Goal: Book appointment/travel/reservation

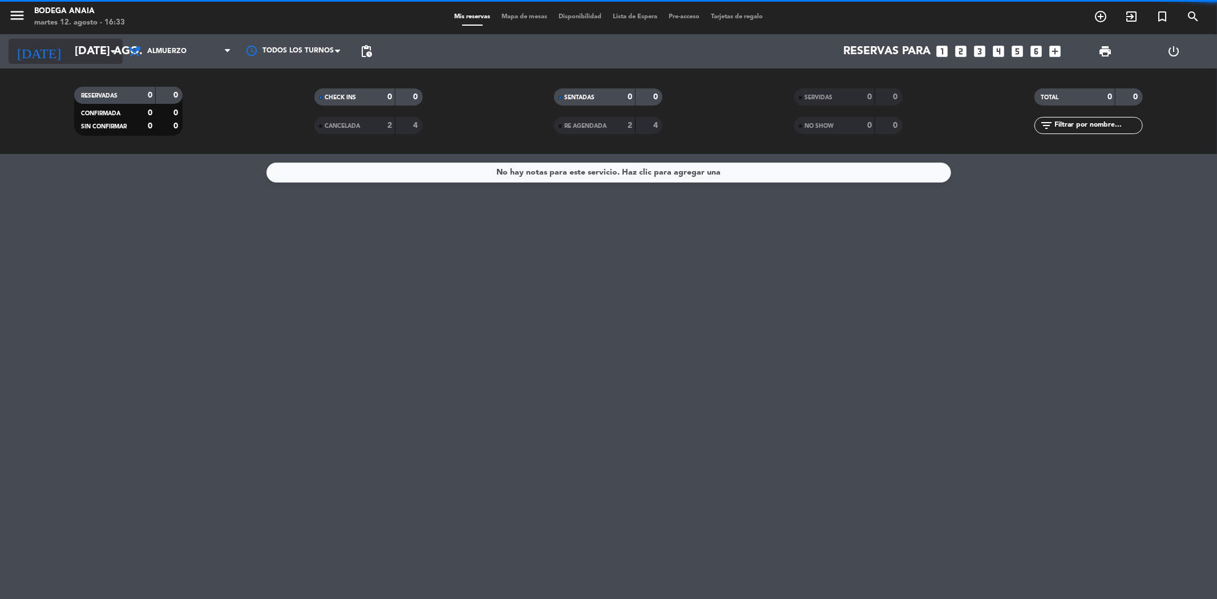
click at [81, 44] on input "[DATE] ago." at bounding box center [141, 51] width 145 height 25
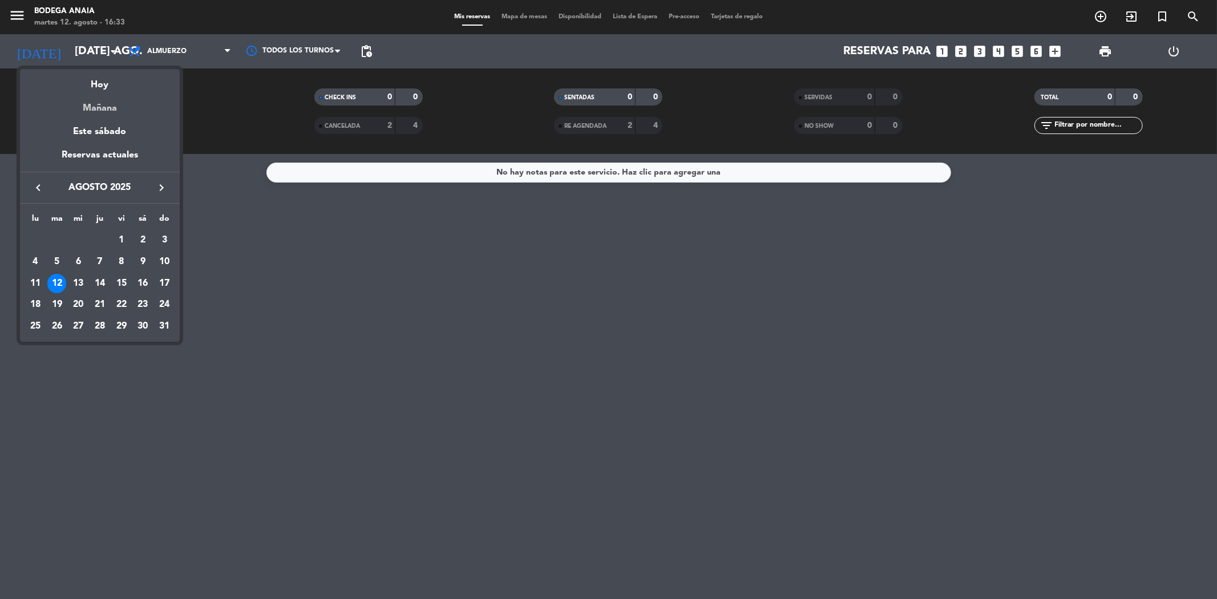
click at [103, 107] on div "Mañana" at bounding box center [100, 103] width 160 height 23
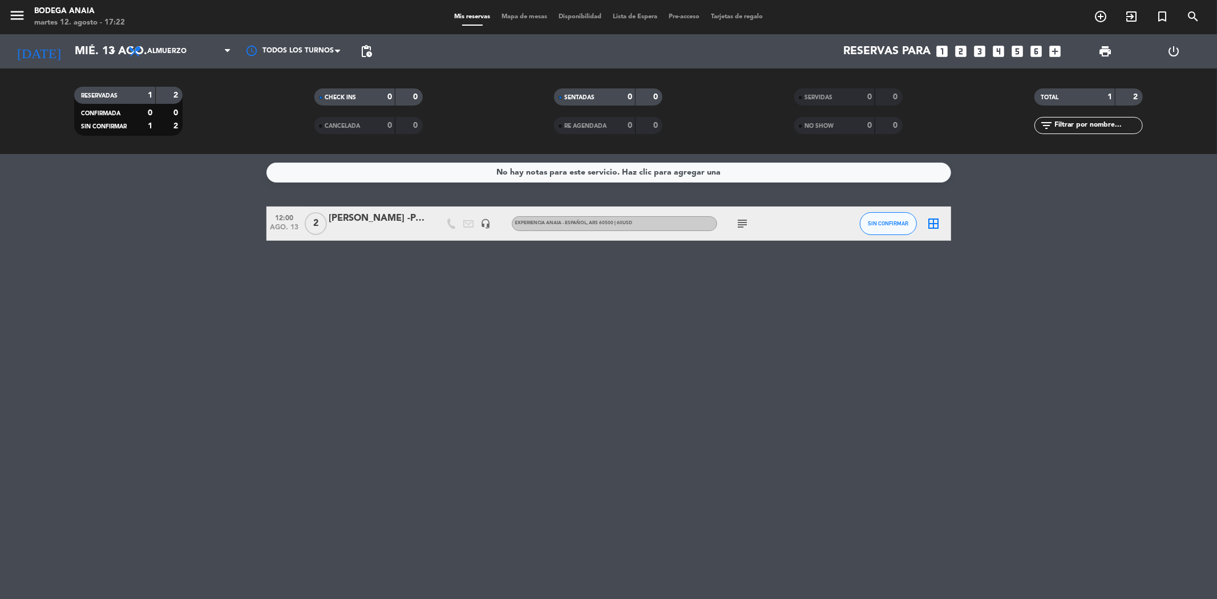
click at [84, 37] on div "[DATE] mié. 13 ago. arrow_drop_down" at bounding box center [66, 51] width 114 height 34
click at [92, 64] on div "[DATE] mié. 13 ago. arrow_drop_down" at bounding box center [66, 51] width 114 height 34
click at [90, 50] on input "mié. 13 ago." at bounding box center [141, 51] width 145 height 25
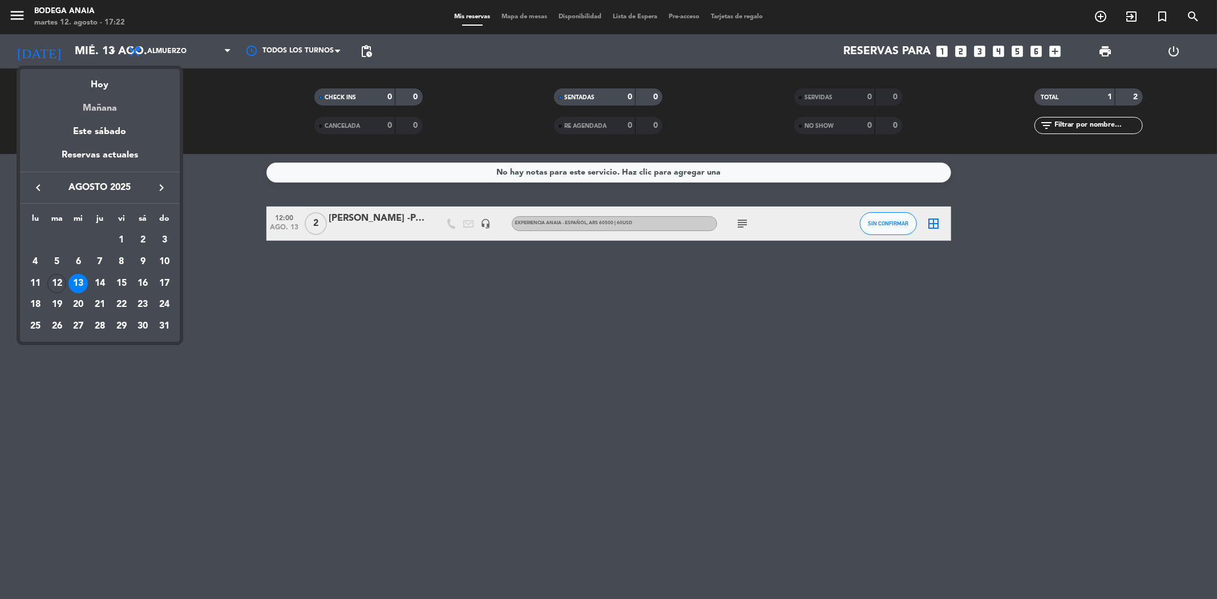
click at [110, 106] on div "Mañana" at bounding box center [100, 103] width 160 height 23
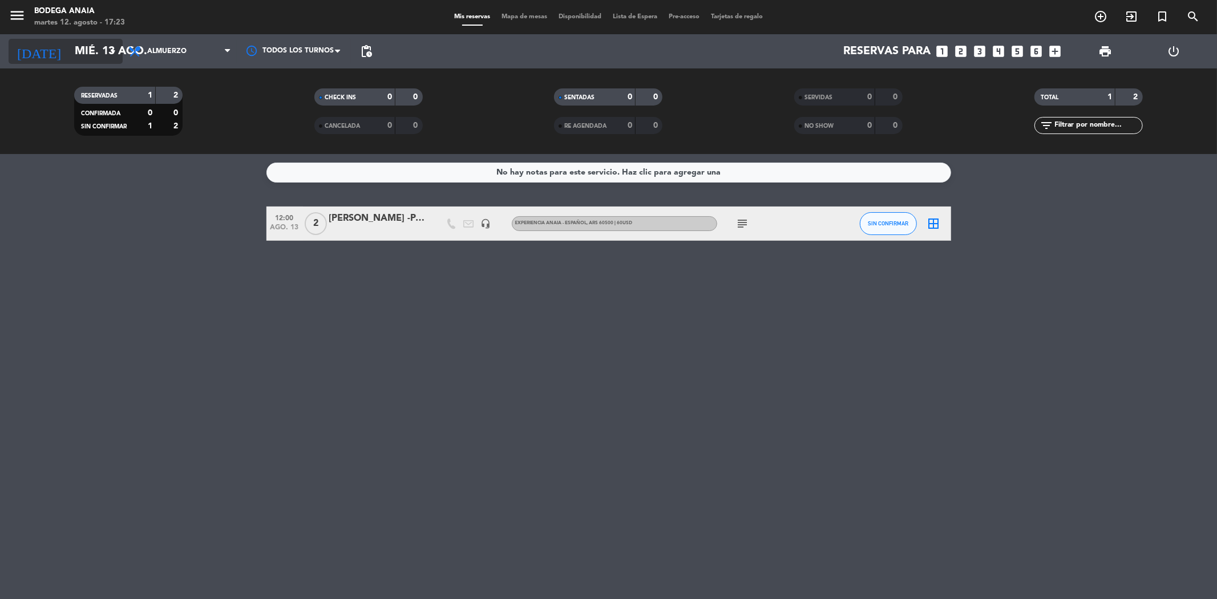
click at [91, 59] on input "mié. 13 ago." at bounding box center [141, 51] width 145 height 25
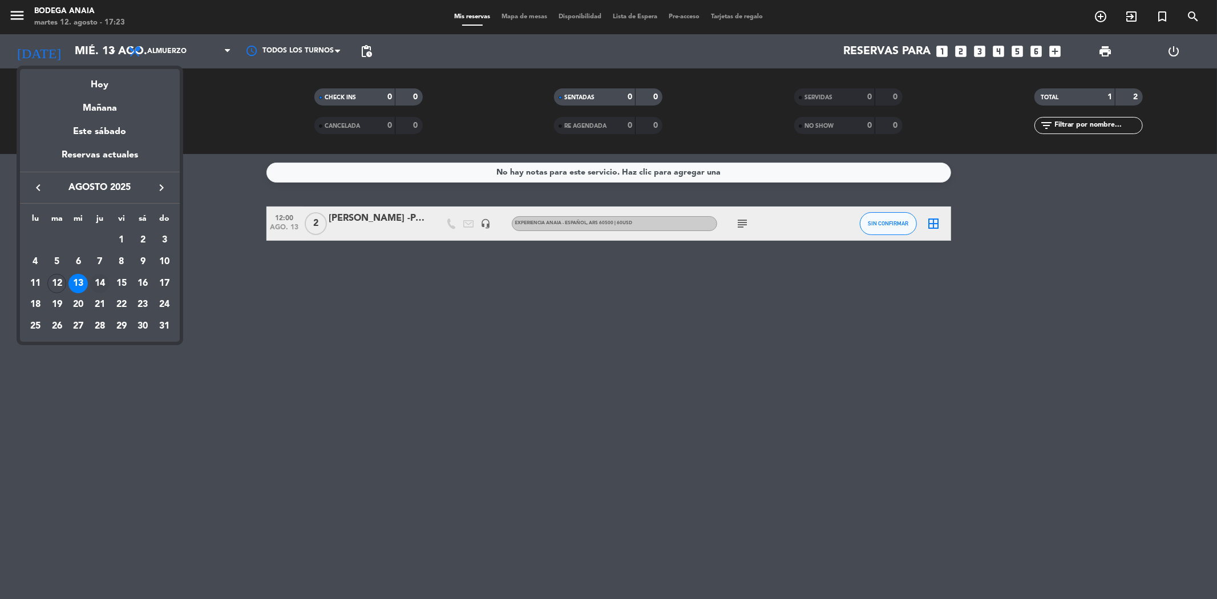
click at [102, 284] on div "14" at bounding box center [99, 283] width 19 height 19
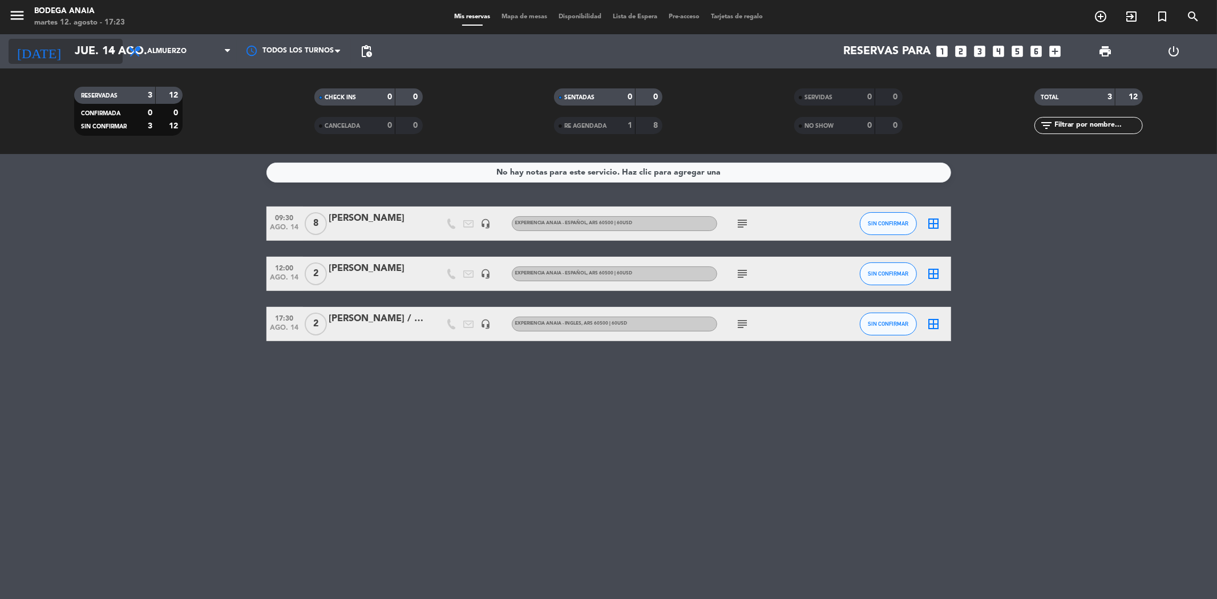
click at [91, 55] on input "jue. 14 ago." at bounding box center [141, 51] width 145 height 25
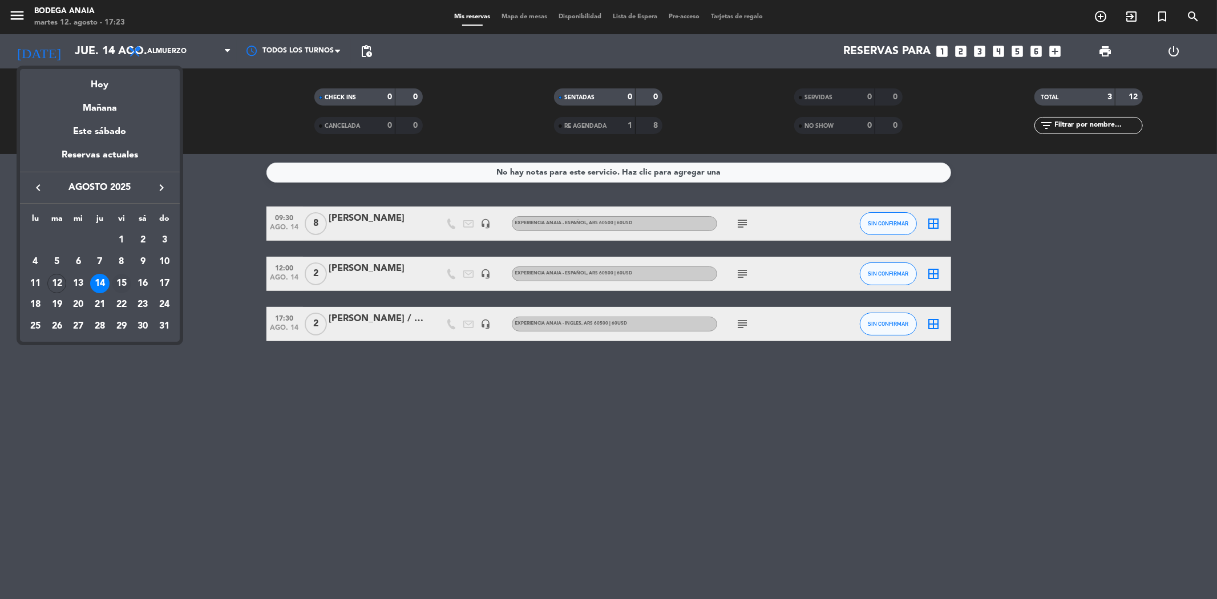
click at [118, 280] on div "15" at bounding box center [121, 283] width 19 height 19
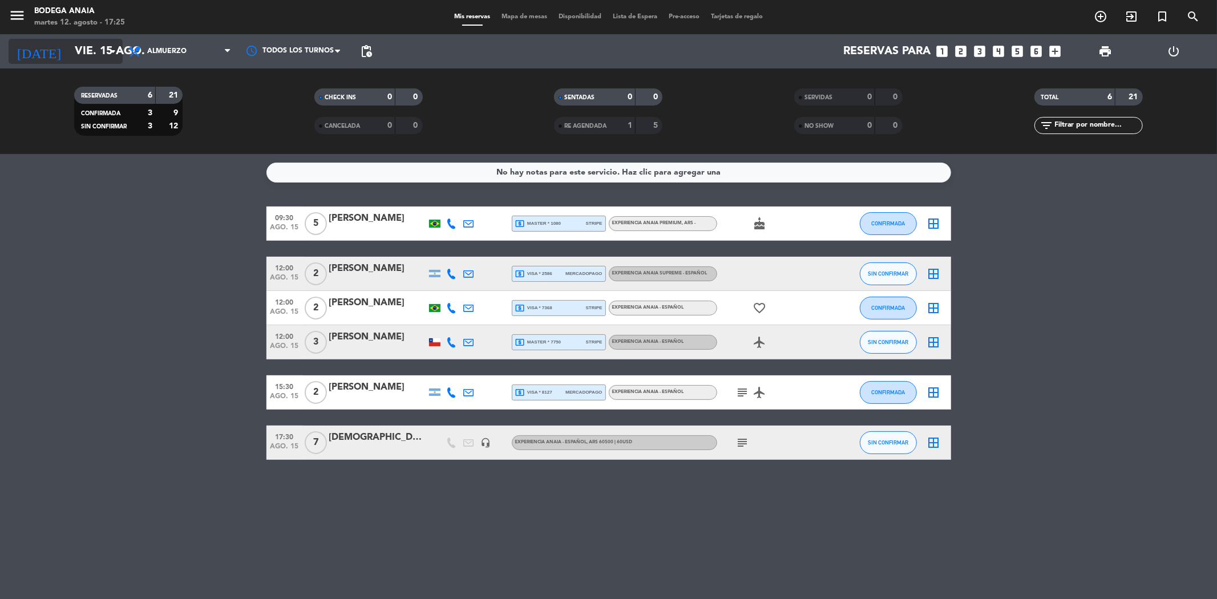
click at [72, 47] on input "vie. 15 ago." at bounding box center [141, 51] width 145 height 25
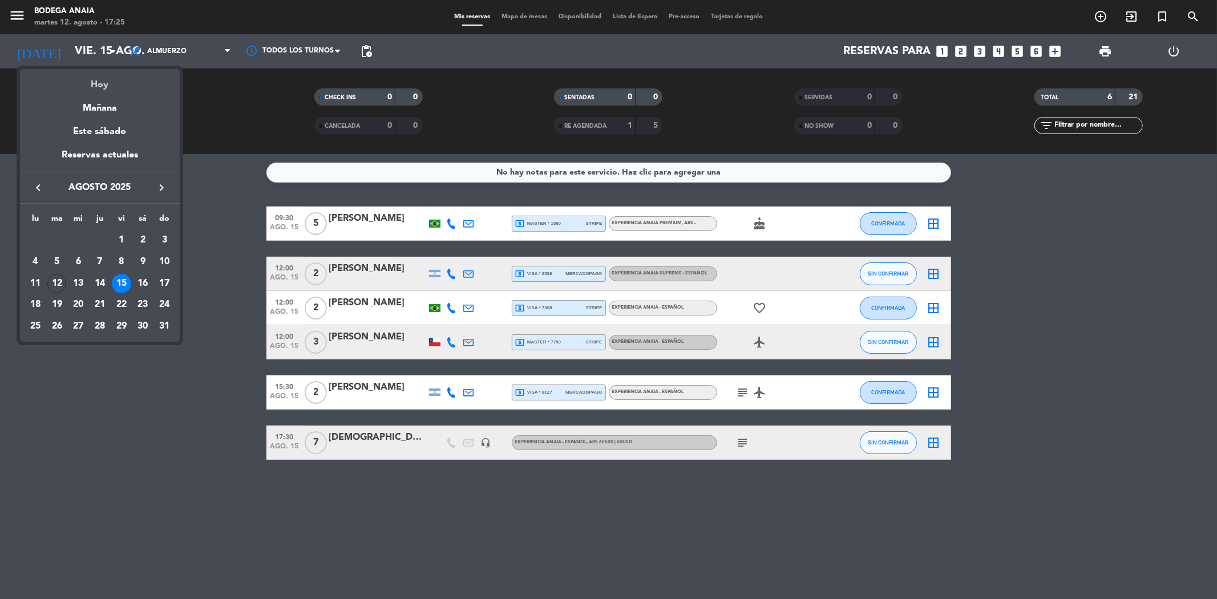
click at [100, 90] on div "Hoy" at bounding box center [100, 80] width 160 height 23
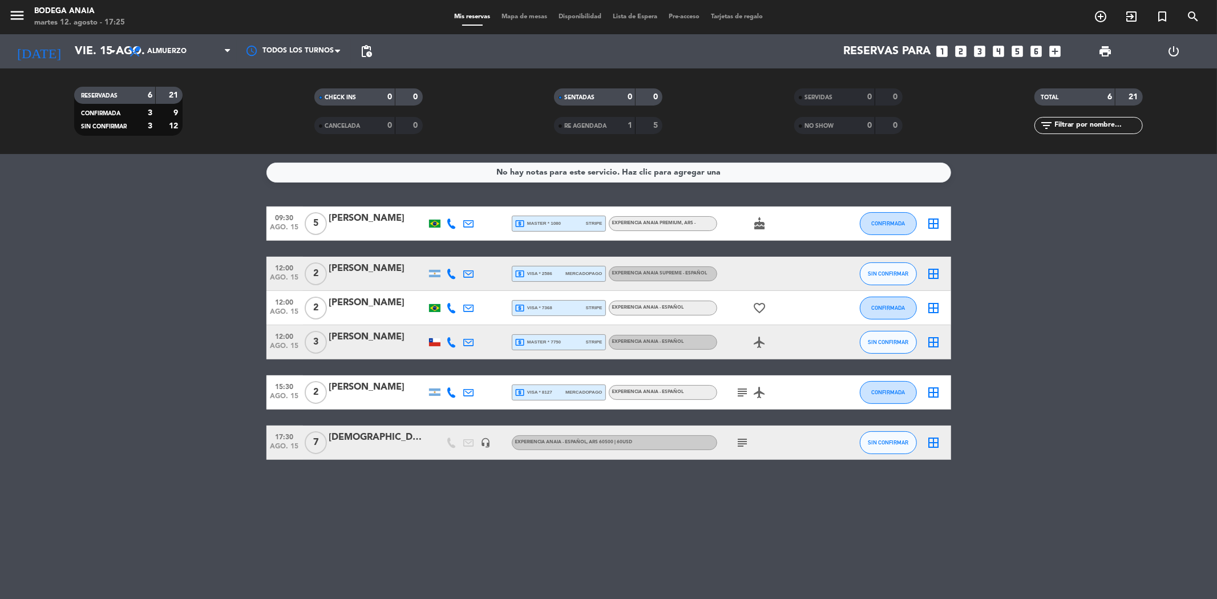
type input "[DATE] ago."
